Goal: Task Accomplishment & Management: Manage account settings

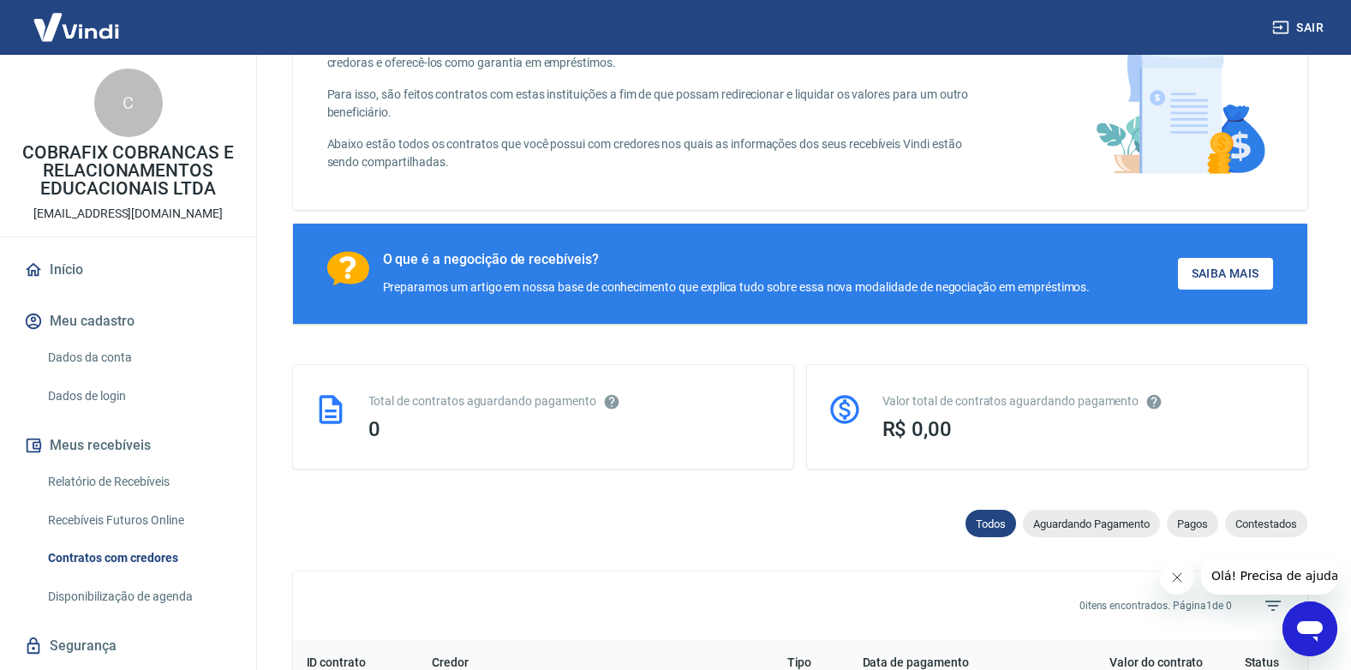
scroll to position [114, 0]
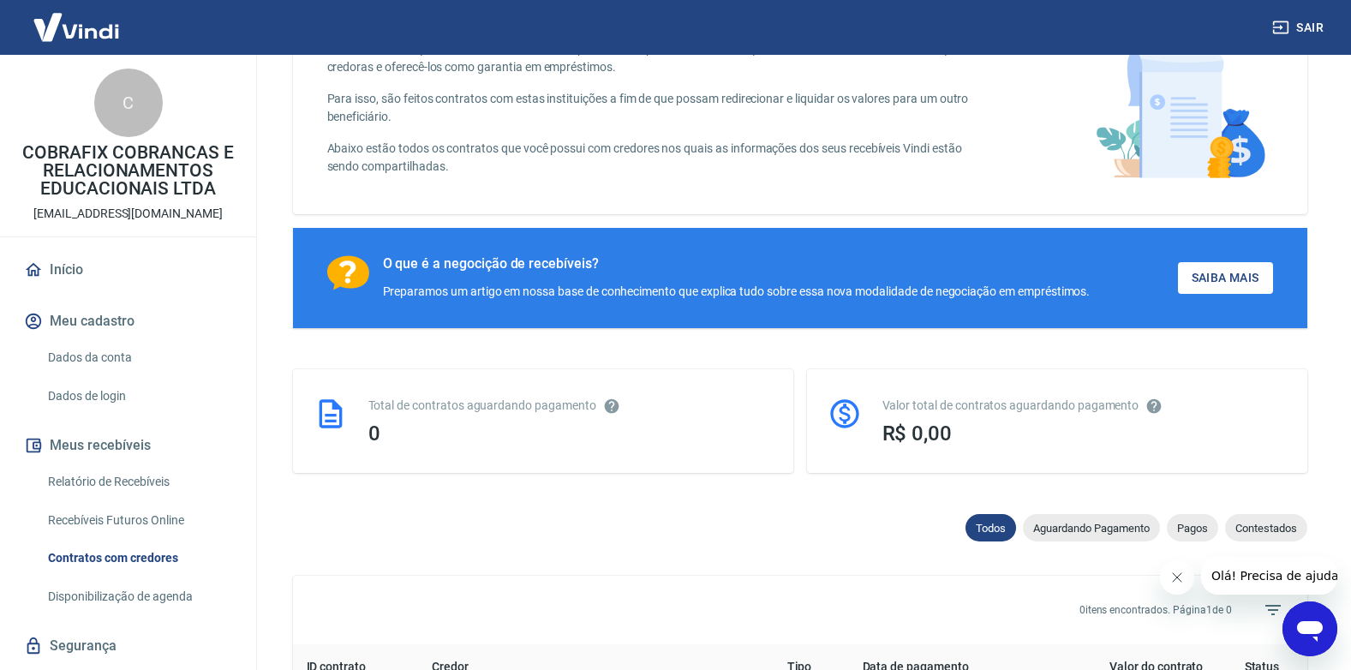
click at [165, 487] on link "Relatório de Recebíveis" at bounding box center [138, 481] width 194 height 35
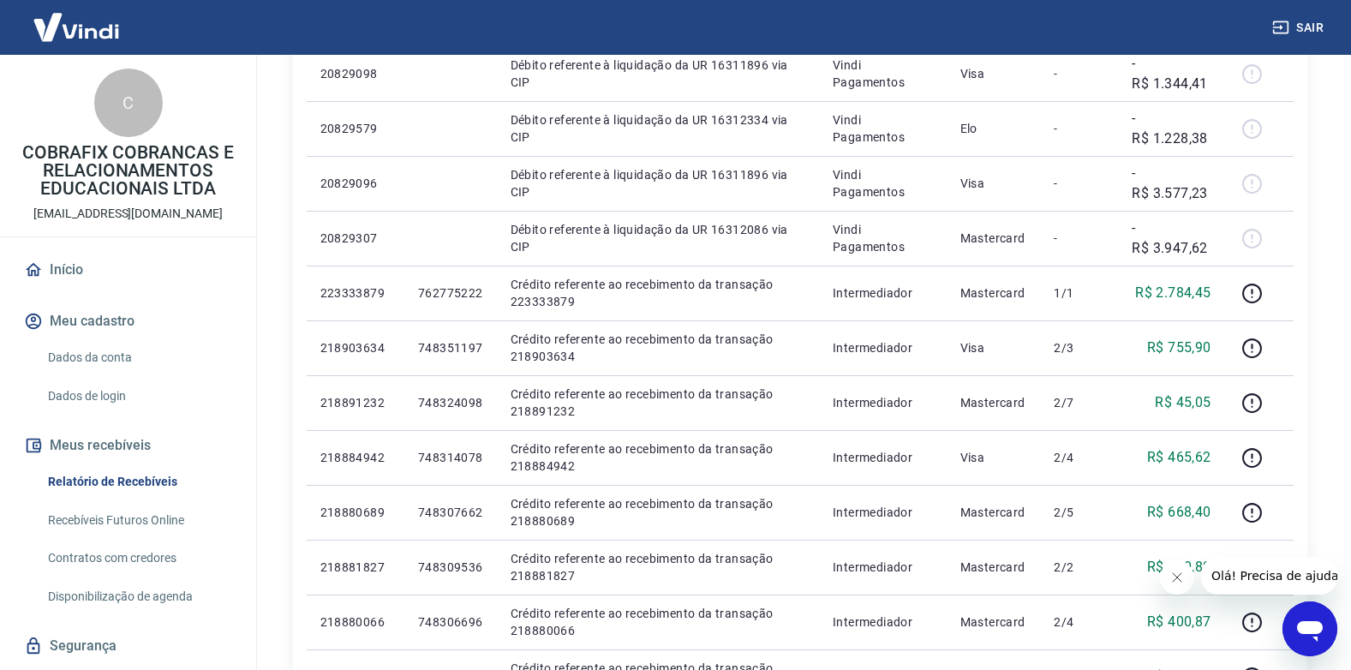
scroll to position [387, 0]
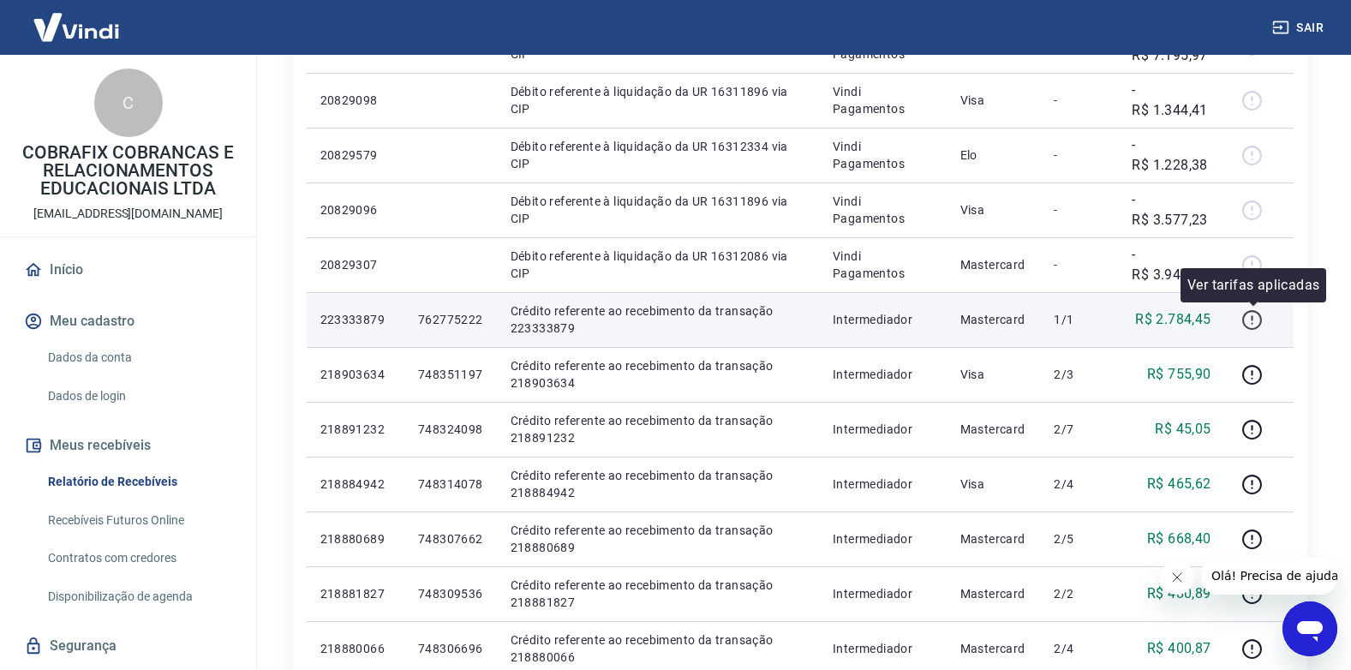
click at [1254, 326] on icon "button" at bounding box center [1251, 319] width 21 height 21
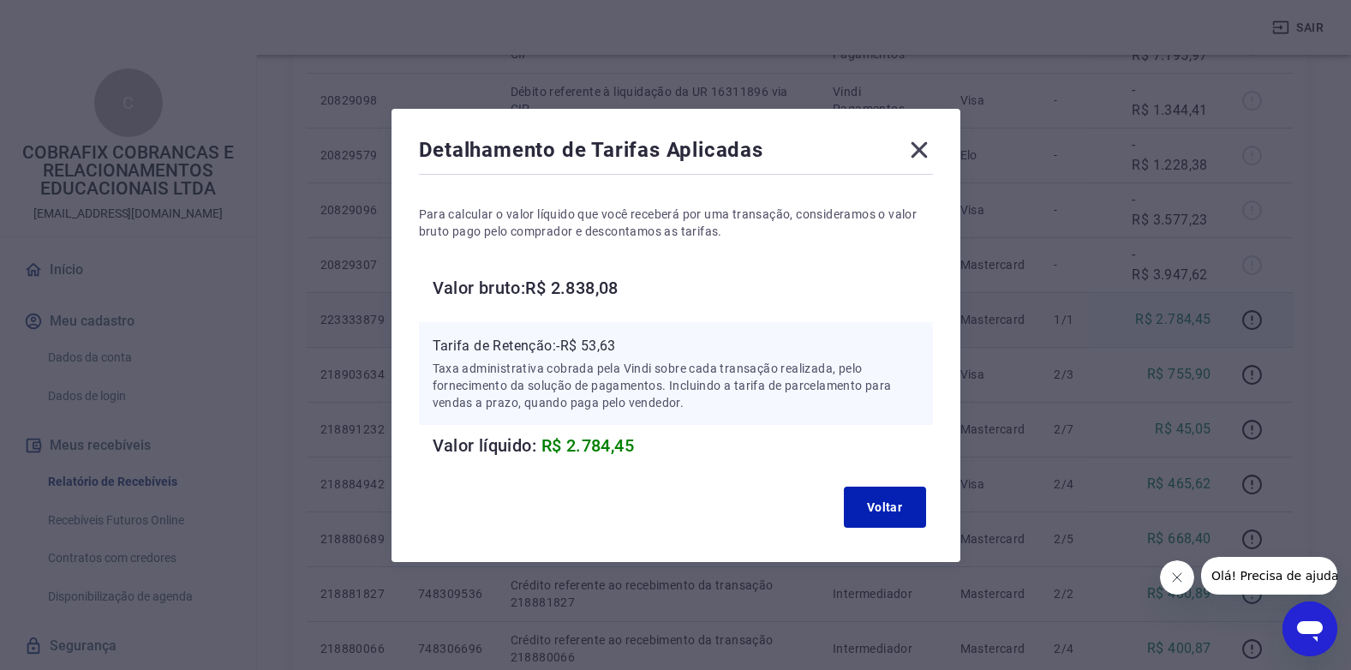
click at [931, 152] on icon at bounding box center [919, 149] width 27 height 27
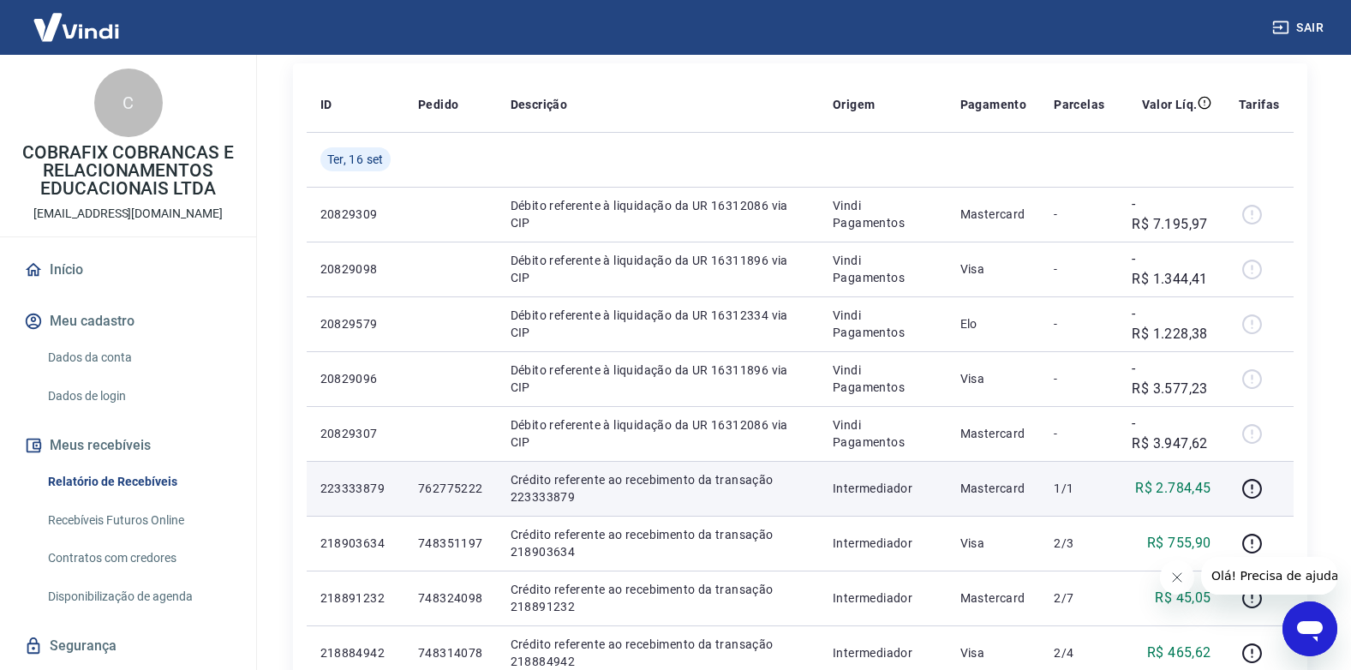
scroll to position [216, 0]
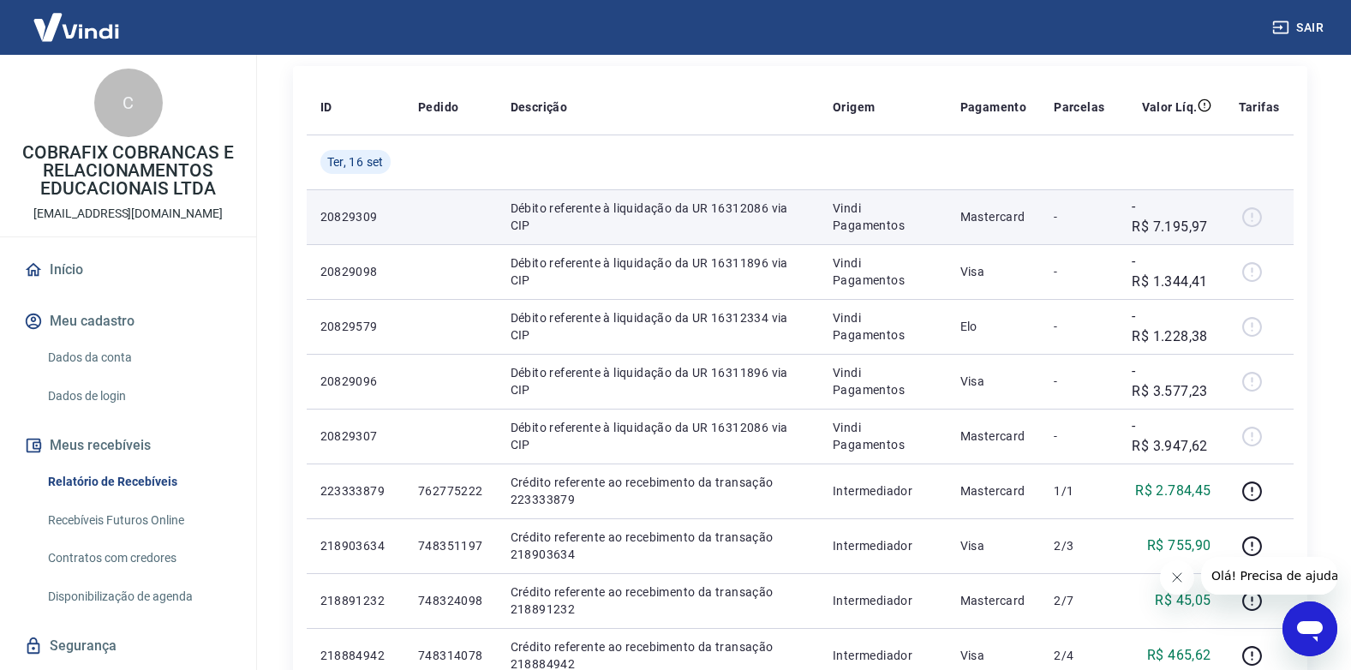
click at [1253, 218] on div at bounding box center [1259, 216] width 41 height 27
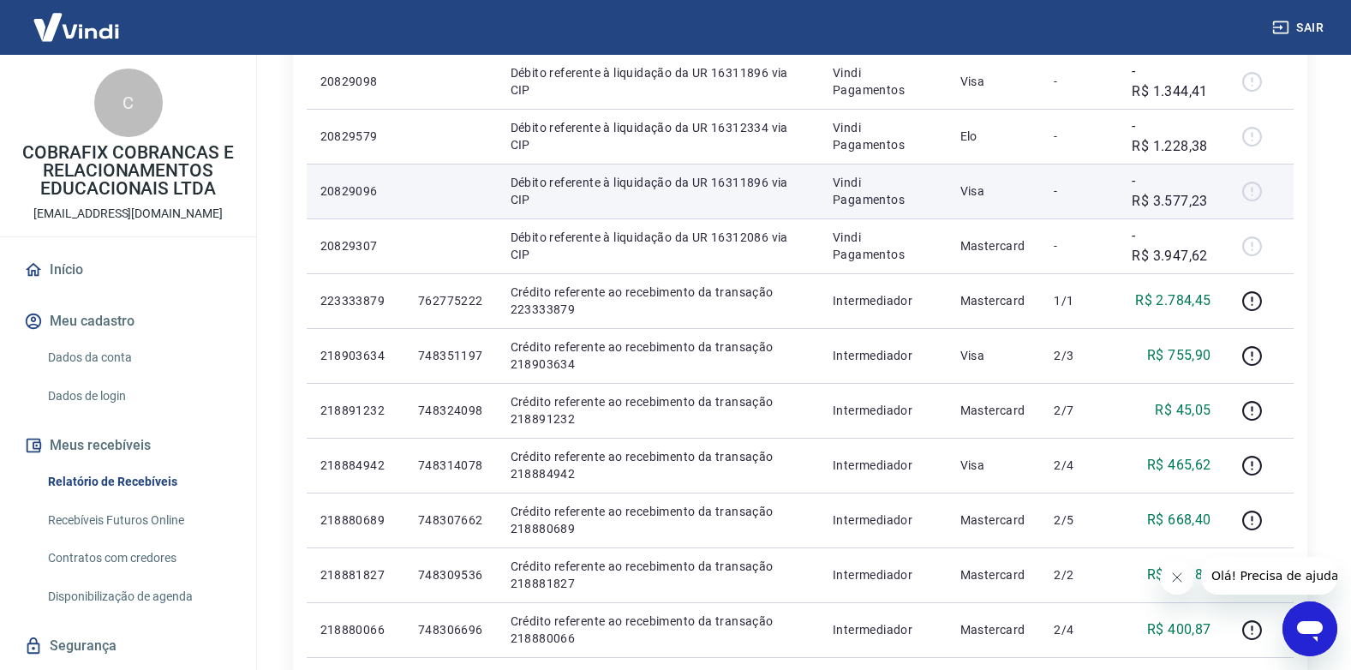
scroll to position [416, 0]
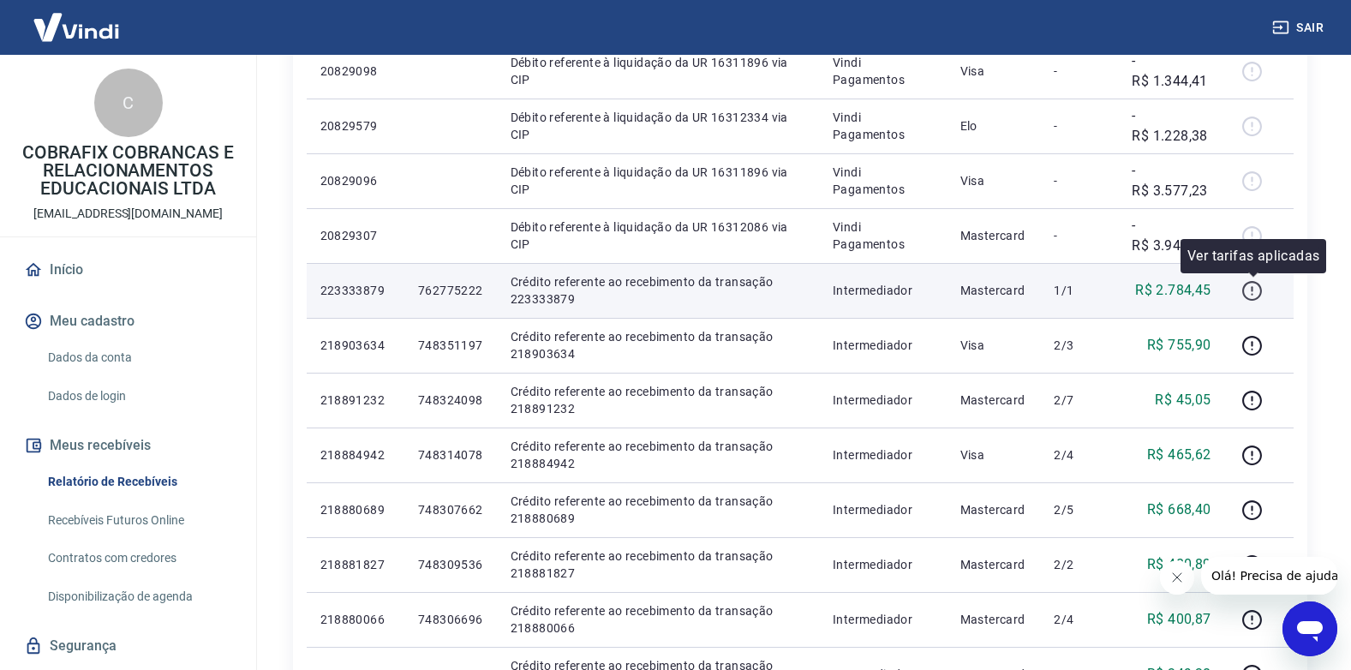
click at [1258, 290] on icon "button" at bounding box center [1251, 290] width 21 height 21
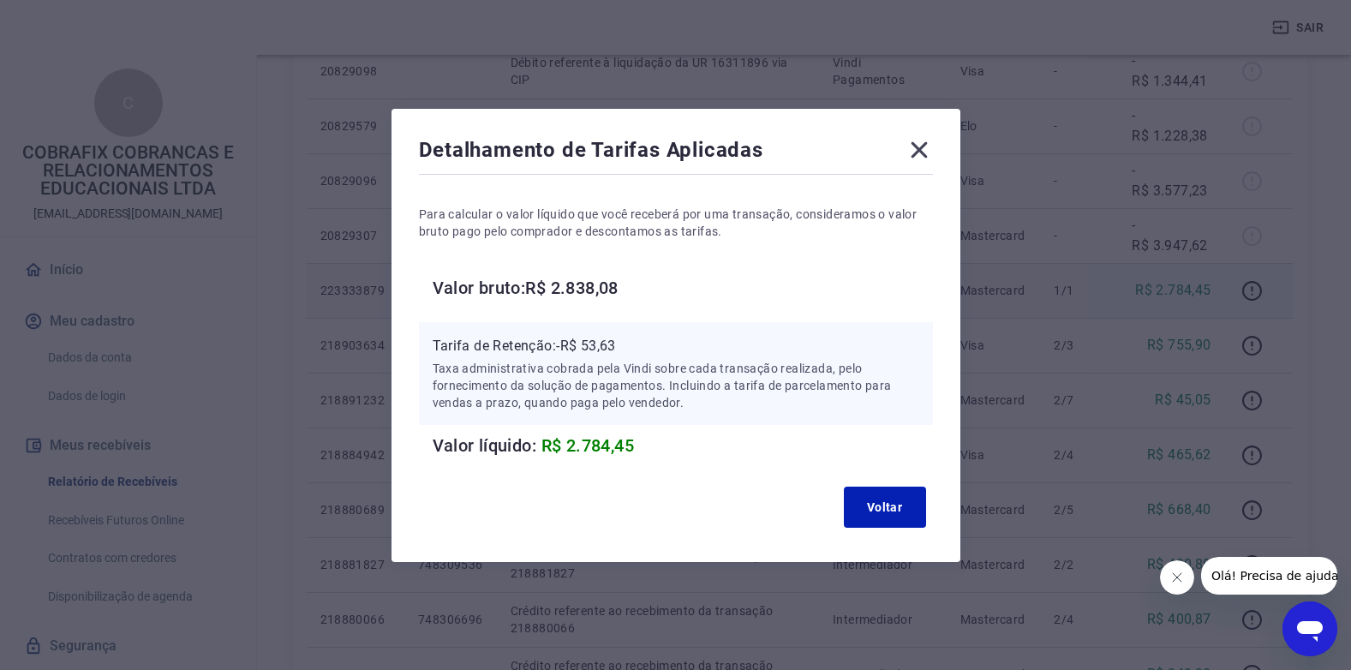
click at [1049, 297] on div "Detalhamento de Tarifas Aplicadas Para calcular o valor líquido que você recebe…" at bounding box center [675, 335] width 1351 height 670
click at [921, 139] on icon at bounding box center [919, 149] width 27 height 27
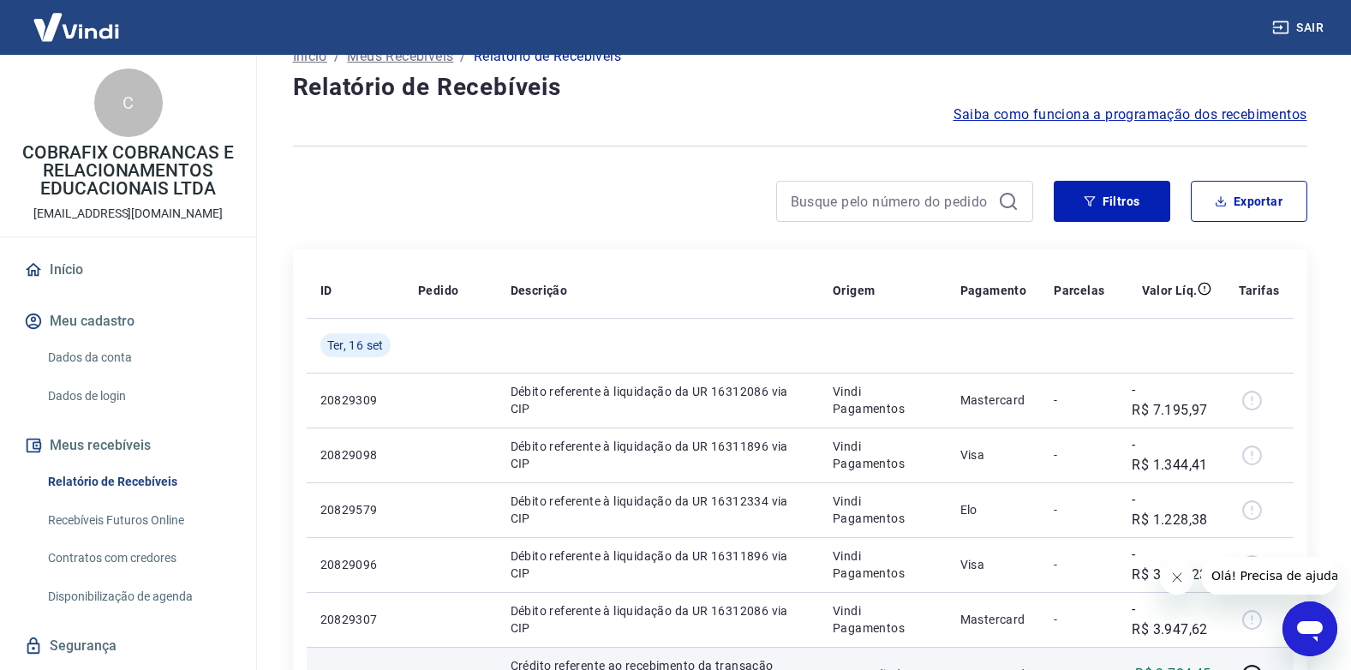
scroll to position [0, 0]
